Goal: Transaction & Acquisition: Purchase product/service

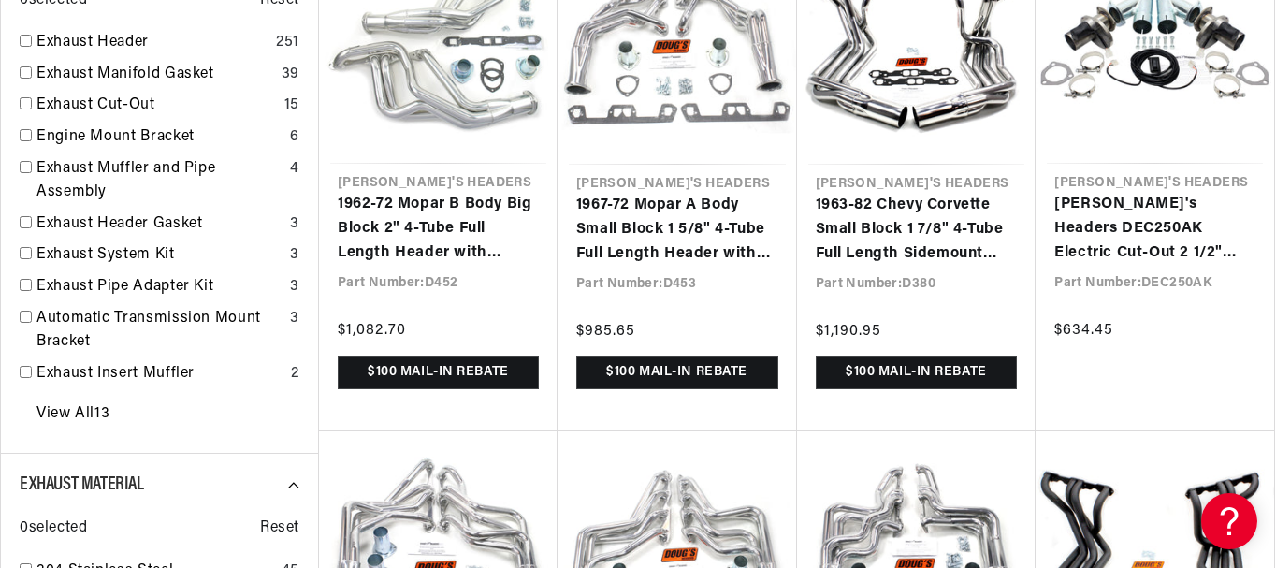
scroll to position [0, 1065]
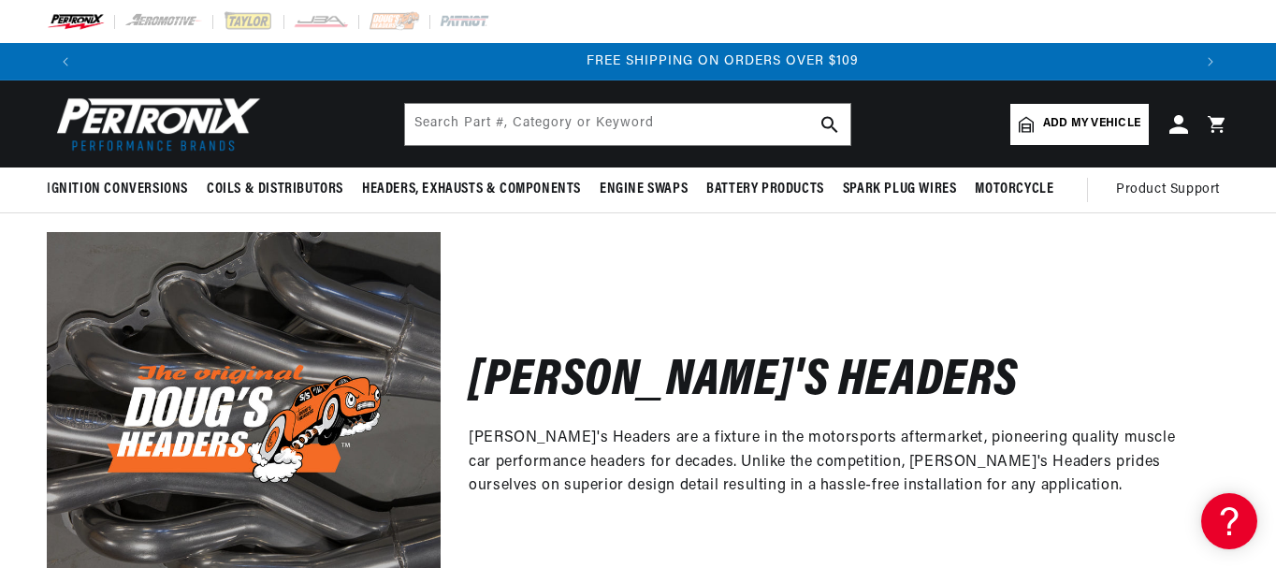
click at [1043, 133] on span "Add my vehicle" at bounding box center [1091, 124] width 97 height 18
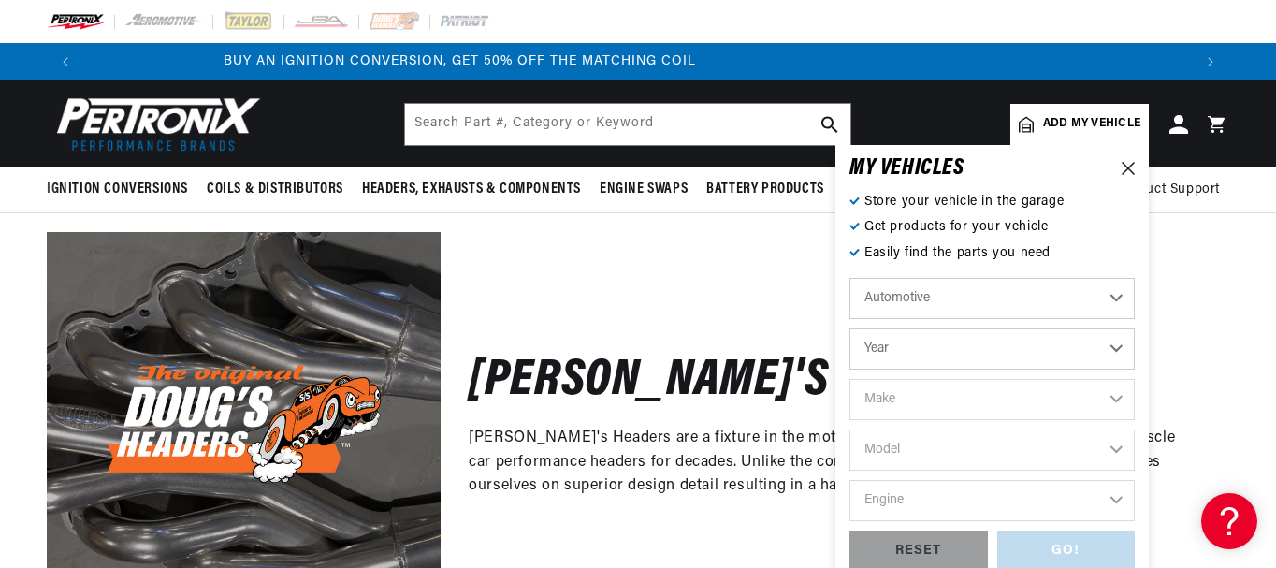
scroll to position [0, 63]
click at [1089, 369] on select "Year [DATE] 2021 2020 2019 2018 2017 2016 2015 2014 2013 2012 2011 2010 2009 20…" at bounding box center [991, 348] width 285 height 41
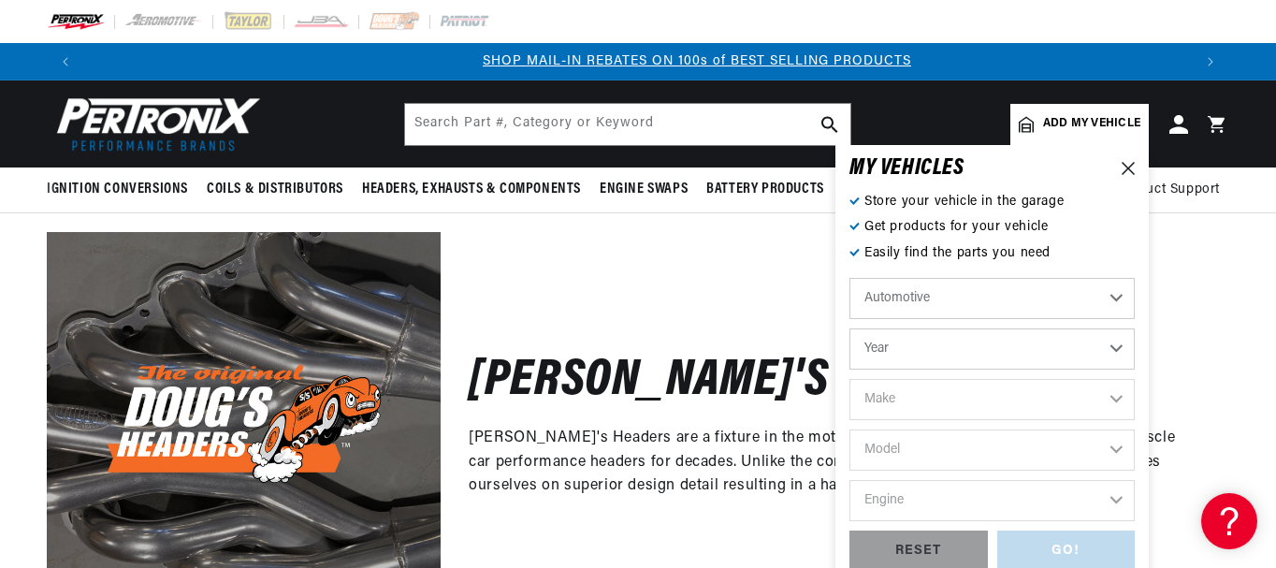
scroll to position [0, 1065]
select select "1970"
click at [849, 353] on select "Year [DATE] 2021 2020 2019 2018 2017 2016 2015 2014 2013 2012 2011 2010 2009 20…" at bounding box center [991, 348] width 285 height 41
select select "1970"
click at [1088, 420] on select "Make Alfa Romeo American Motors Aston [PERSON_NAME] Audi [GEOGRAPHIC_DATA] [PER…" at bounding box center [991, 399] width 285 height 41
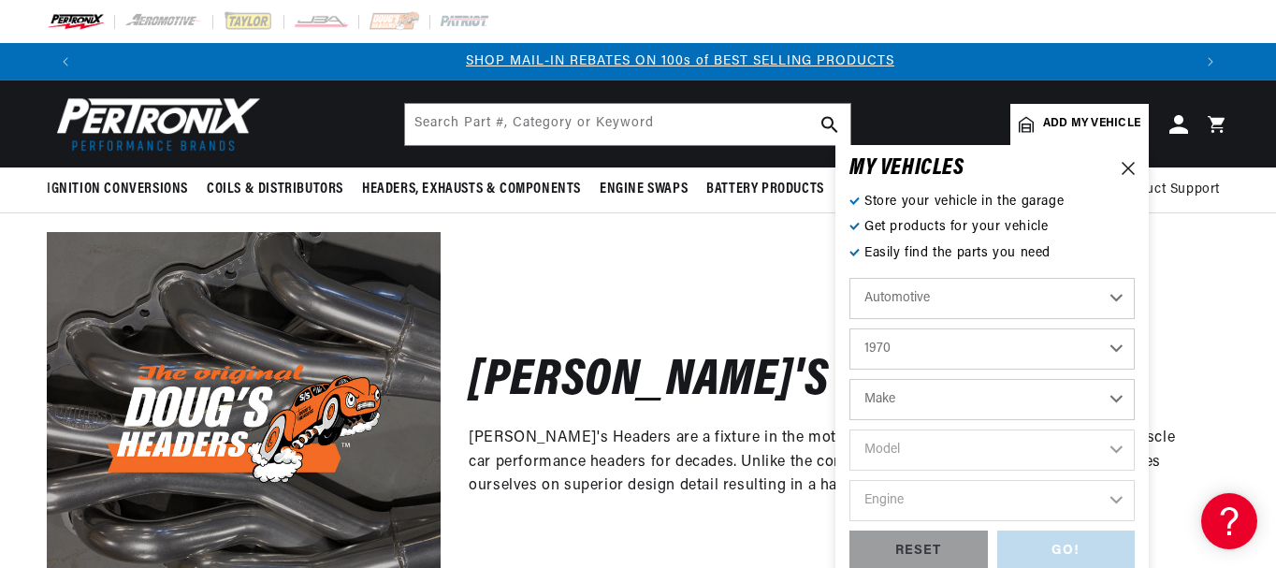
select select "Dodge"
click at [849, 403] on select "Make Alfa Romeo American Motors Aston [PERSON_NAME] Audi [GEOGRAPHIC_DATA] [PER…" at bounding box center [991, 399] width 285 height 41
select select "Dodge"
click at [1091, 470] on select "Model A100 A100 Truck A108 Van Challenger Charger Coronet D100 Pickup D200 Pick…" at bounding box center [991, 449] width 285 height 41
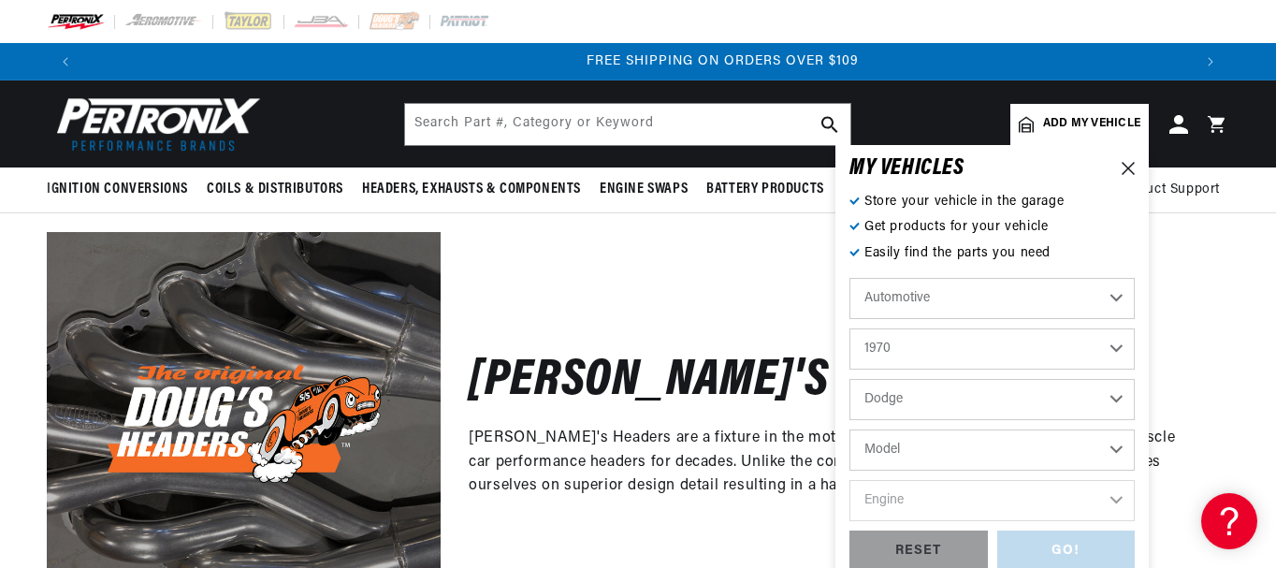
select select "Challenger"
click at [849, 454] on select "Model A100 A100 Truck A108 Van Challenger Charger Coronet D100 Pickup D200 Pick…" at bounding box center [991, 449] width 285 height 41
select select "Challenger"
click at [1093, 521] on select "Engine 6.6L 198cid / 3.2L 225cid / 3.7L 318cid / 5.2L 340cid / 5.6L 360cid / 5.…" at bounding box center [991, 500] width 285 height 41
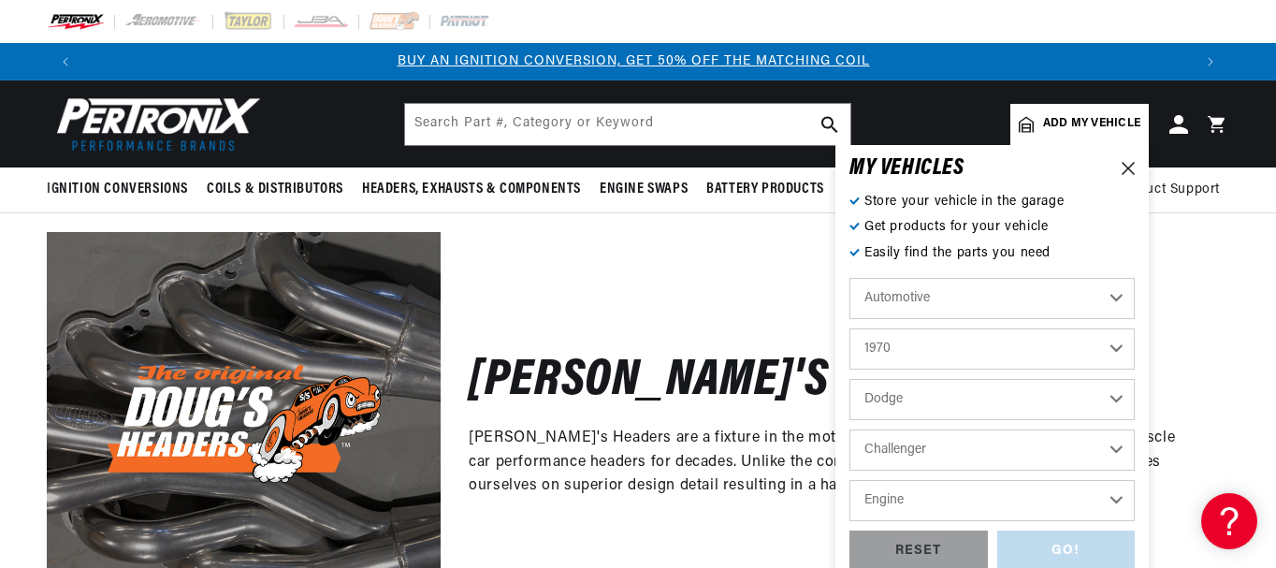
scroll to position [0, 0]
select select "340cid-5.6L"
click at [849, 504] on select "Engine 6.6L 198cid / 3.2L 225cid / 3.7L 318cid / 5.2L 340cid / 5.6L 360cid / 5.…" at bounding box center [991, 500] width 285 height 41
select select "340cid-5.6L"
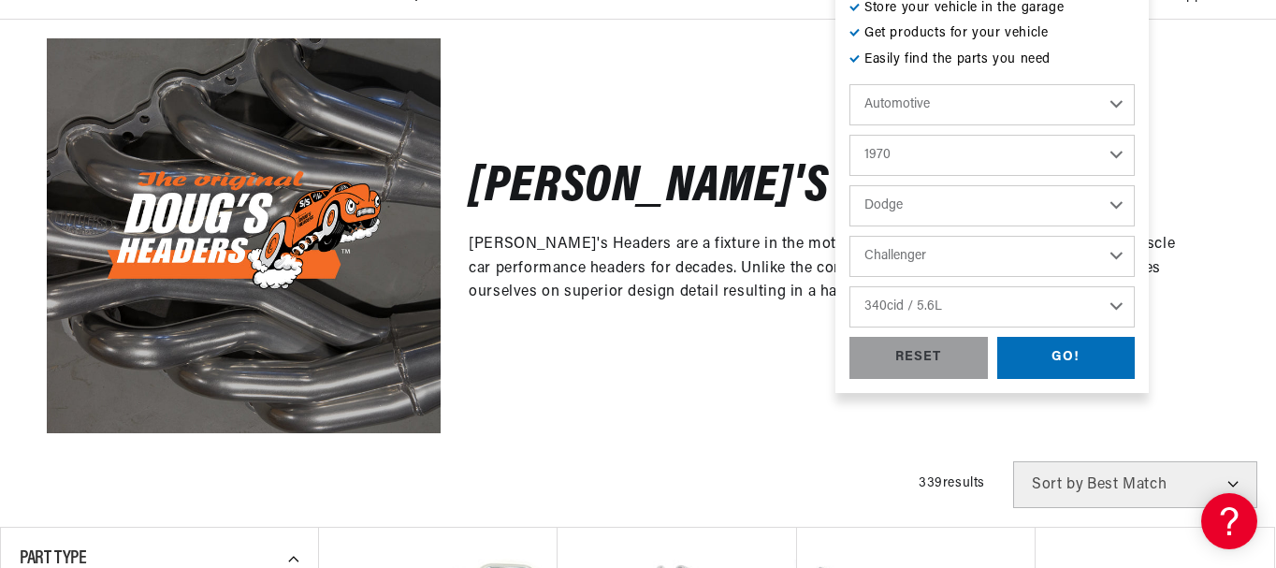
scroll to position [250, 0]
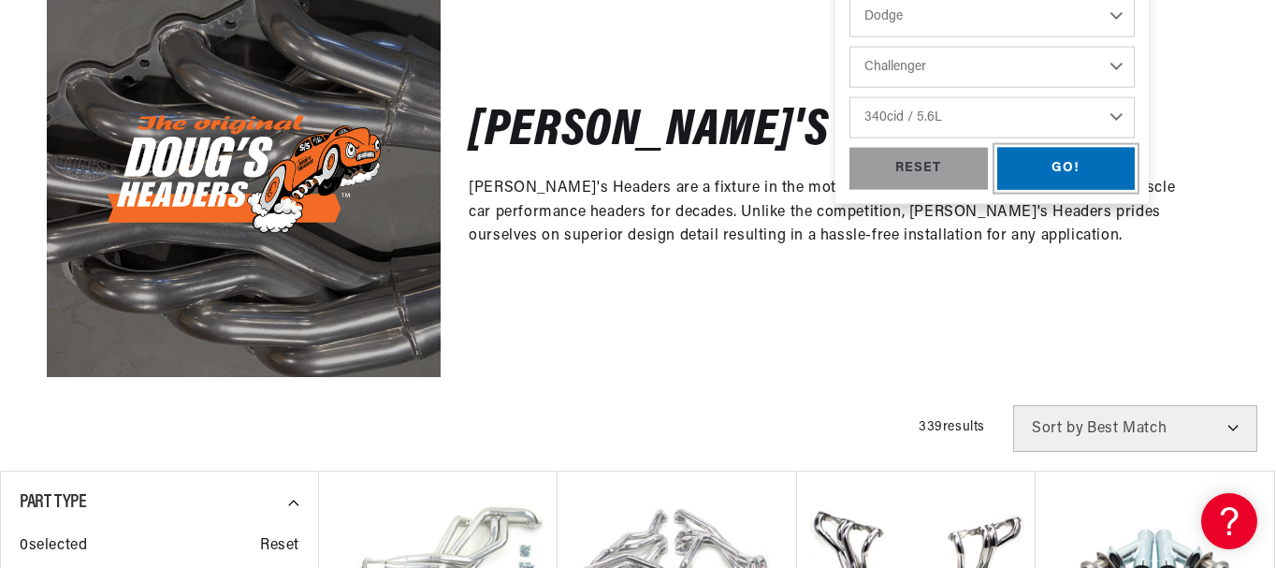
click at [1031, 190] on div "GO!" at bounding box center [1066, 169] width 138 height 42
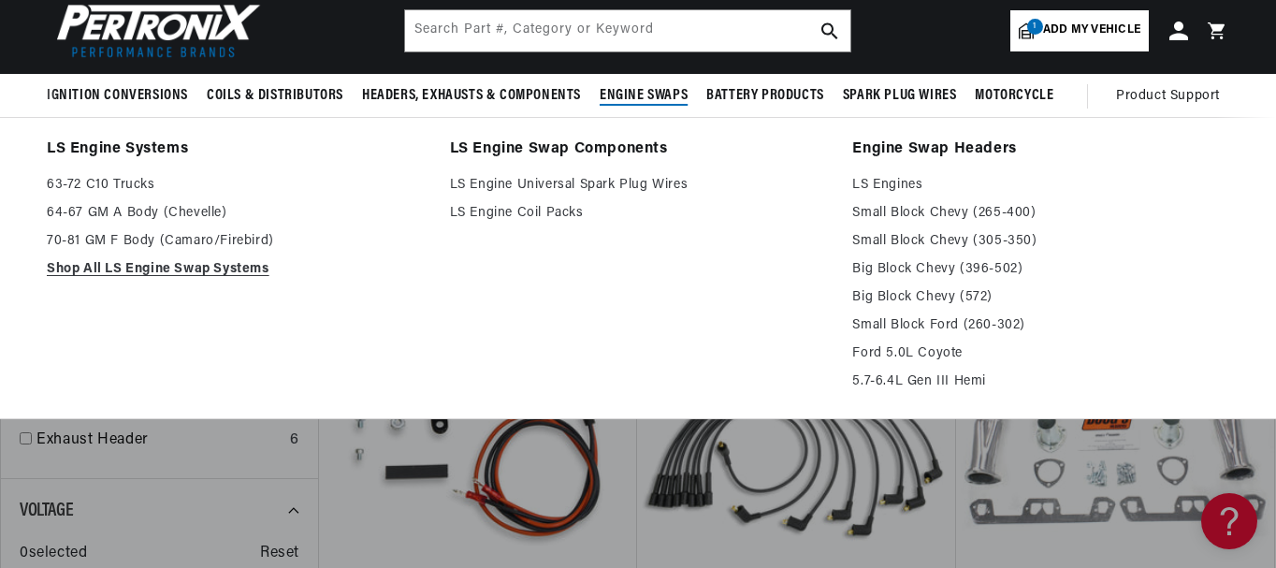
scroll to position [0, 1065]
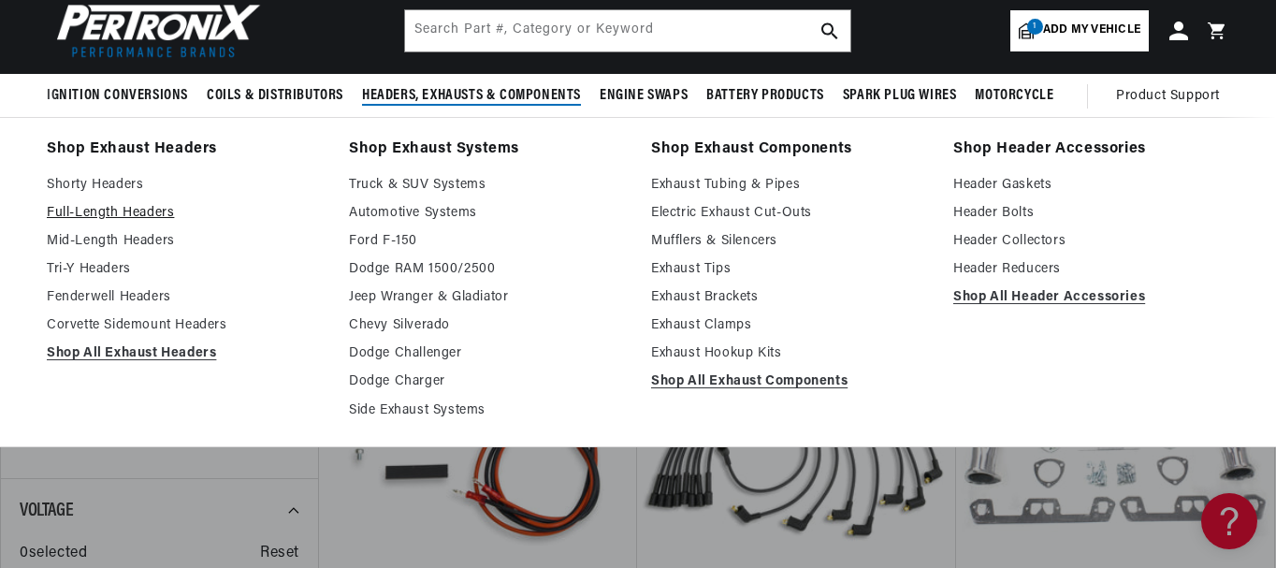
click at [170, 224] on link "Full-Length Headers" at bounding box center [185, 213] width 276 height 22
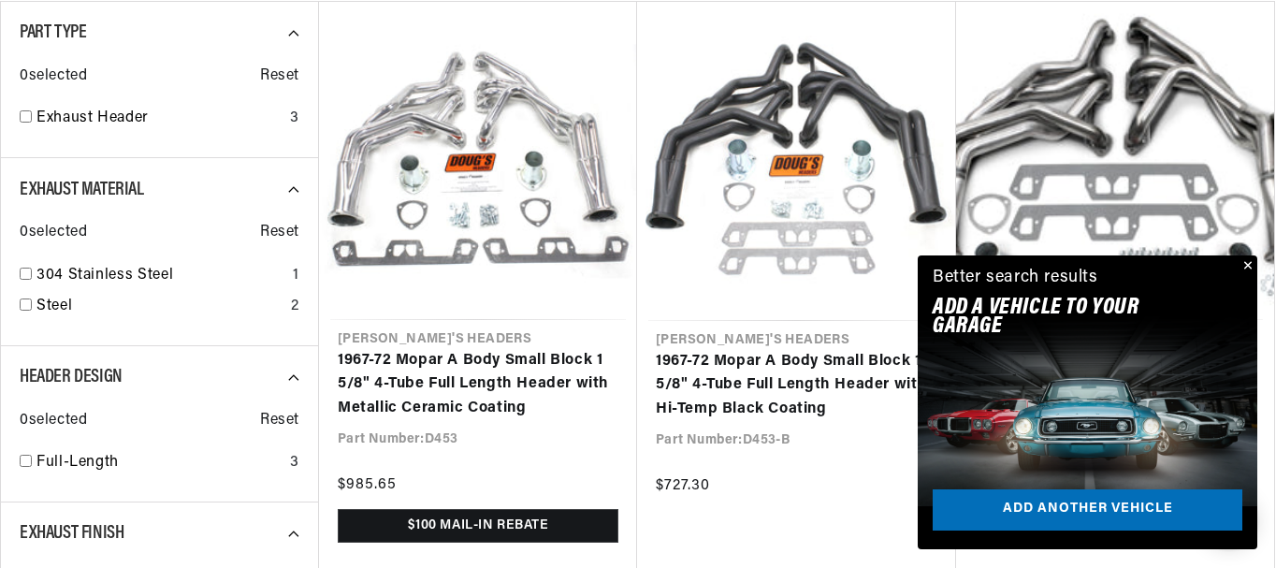
scroll to position [764, 0]
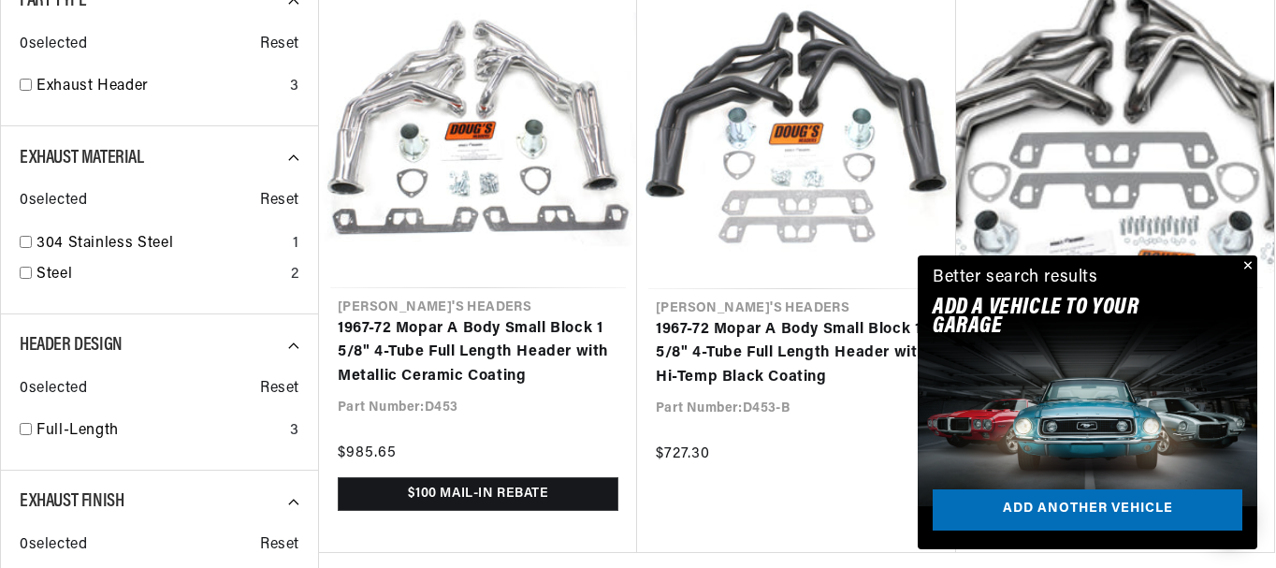
click at [1241, 255] on button "Close" at bounding box center [1245, 266] width 22 height 22
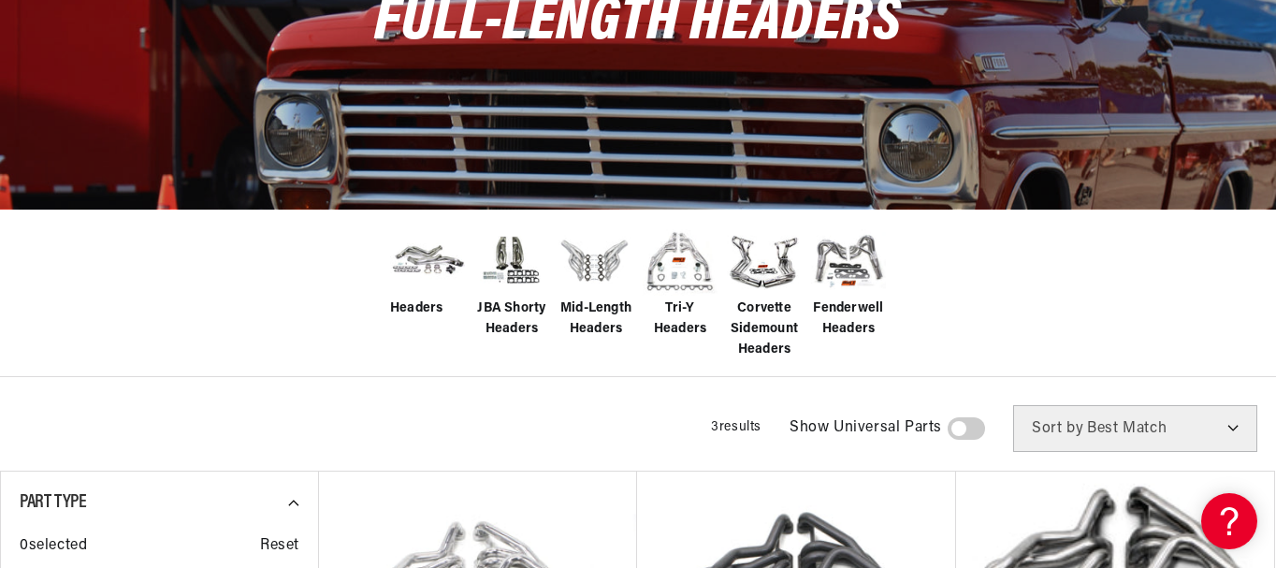
scroll to position [0, 0]
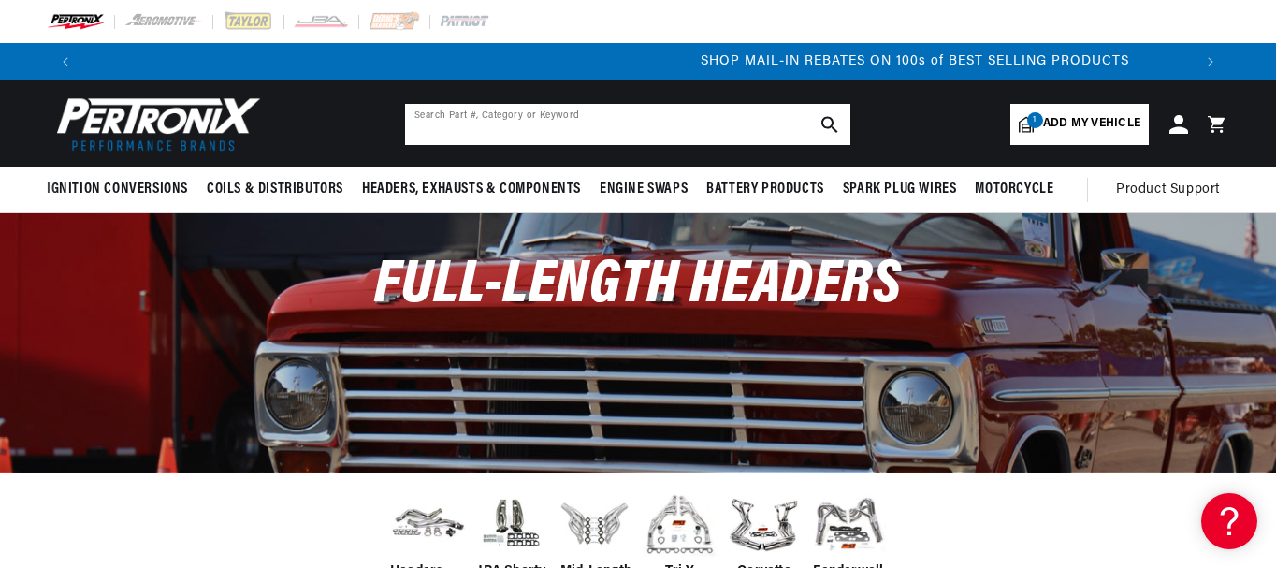
click at [627, 123] on input "text" at bounding box center [627, 124] width 445 height 41
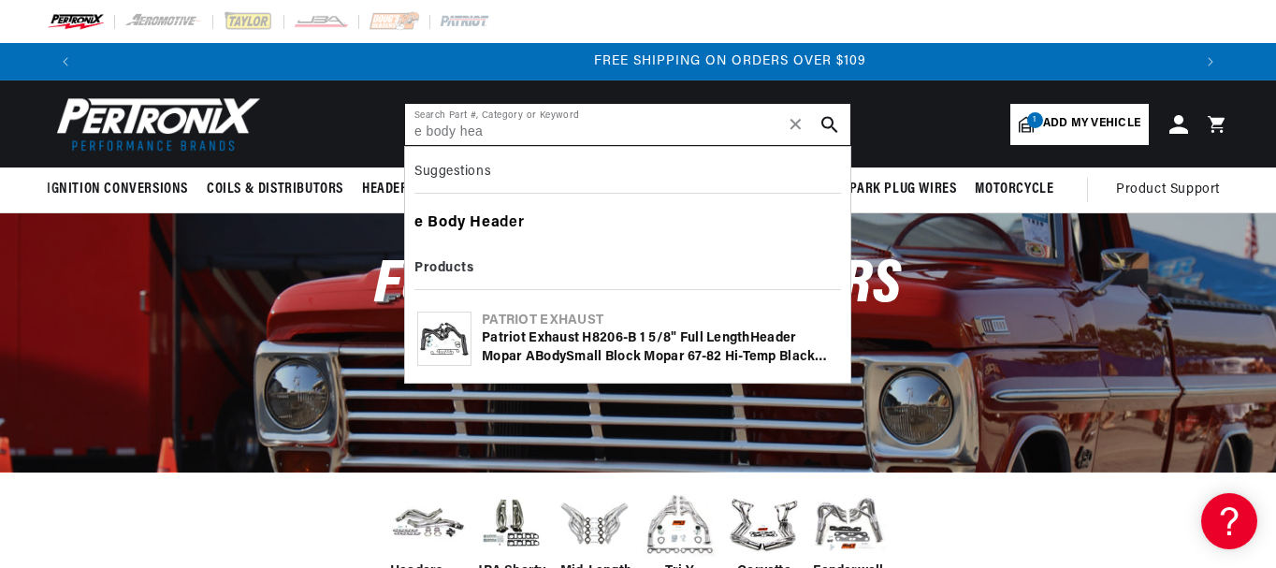
scroll to position [0, 2130]
type input "e body hea"
click at [461, 238] on div "e Body Hea der" at bounding box center [627, 224] width 426 height 32
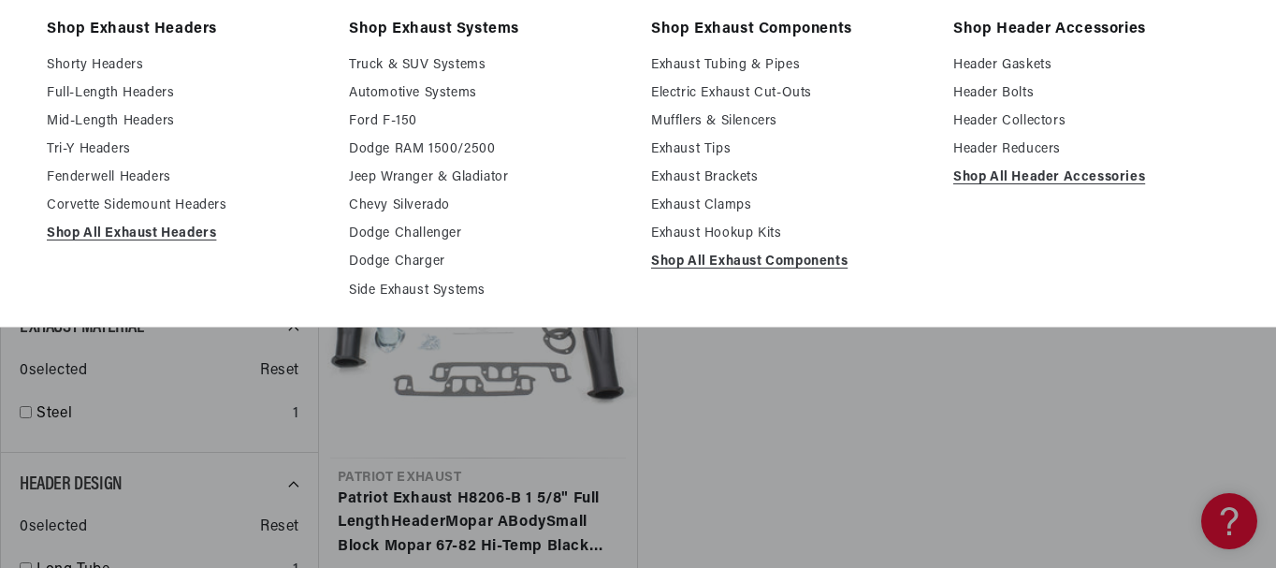
scroll to position [218, 0]
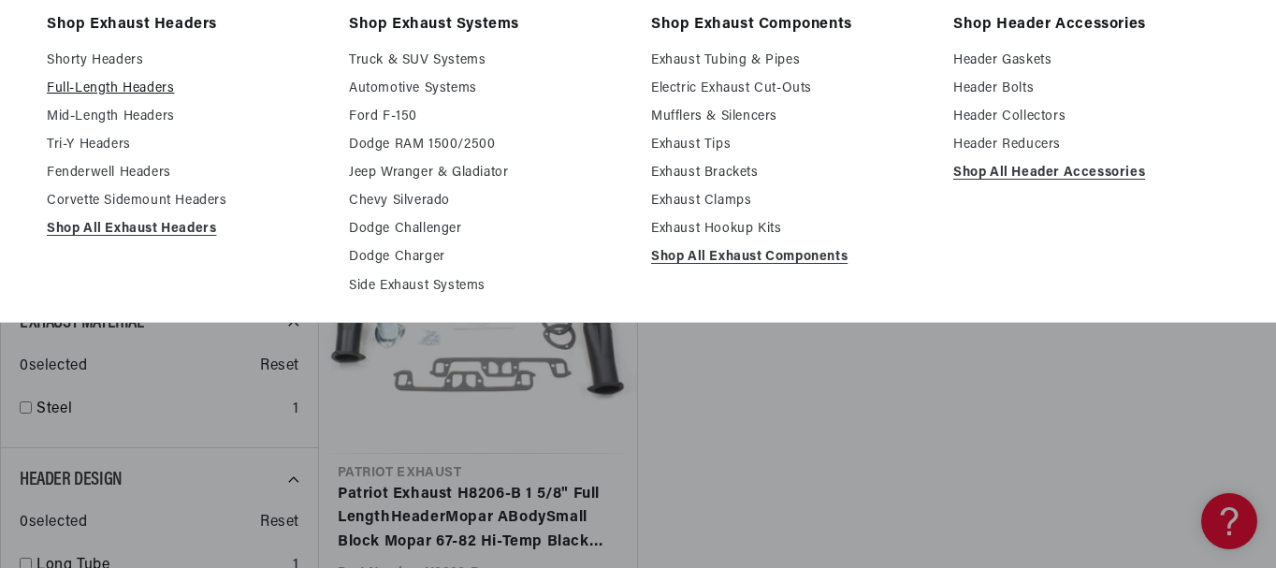
click at [144, 100] on link "Full-Length Headers" at bounding box center [185, 89] width 276 height 22
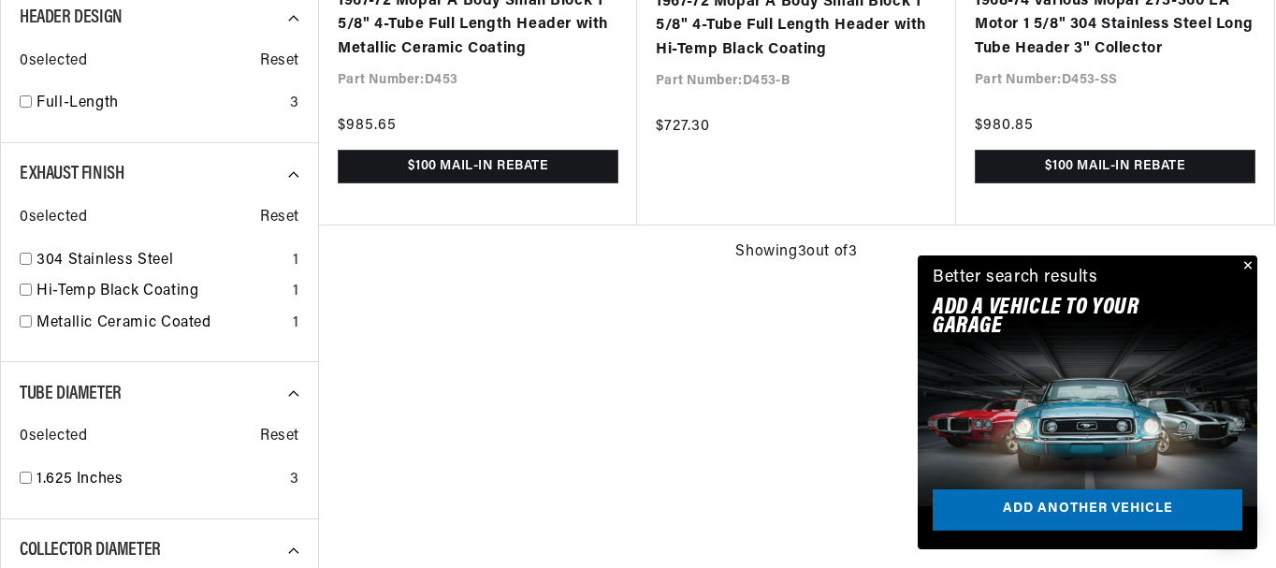
click at [1238, 255] on button "Close" at bounding box center [1245, 266] width 22 height 22
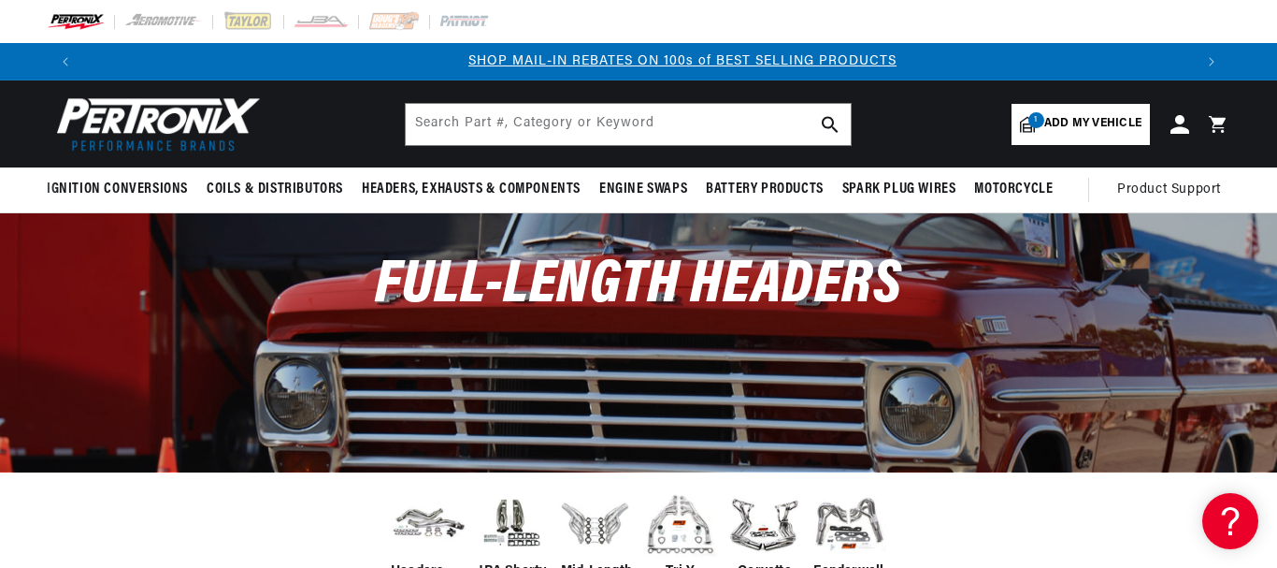
scroll to position [0, 1067]
